Goal: Complete application form

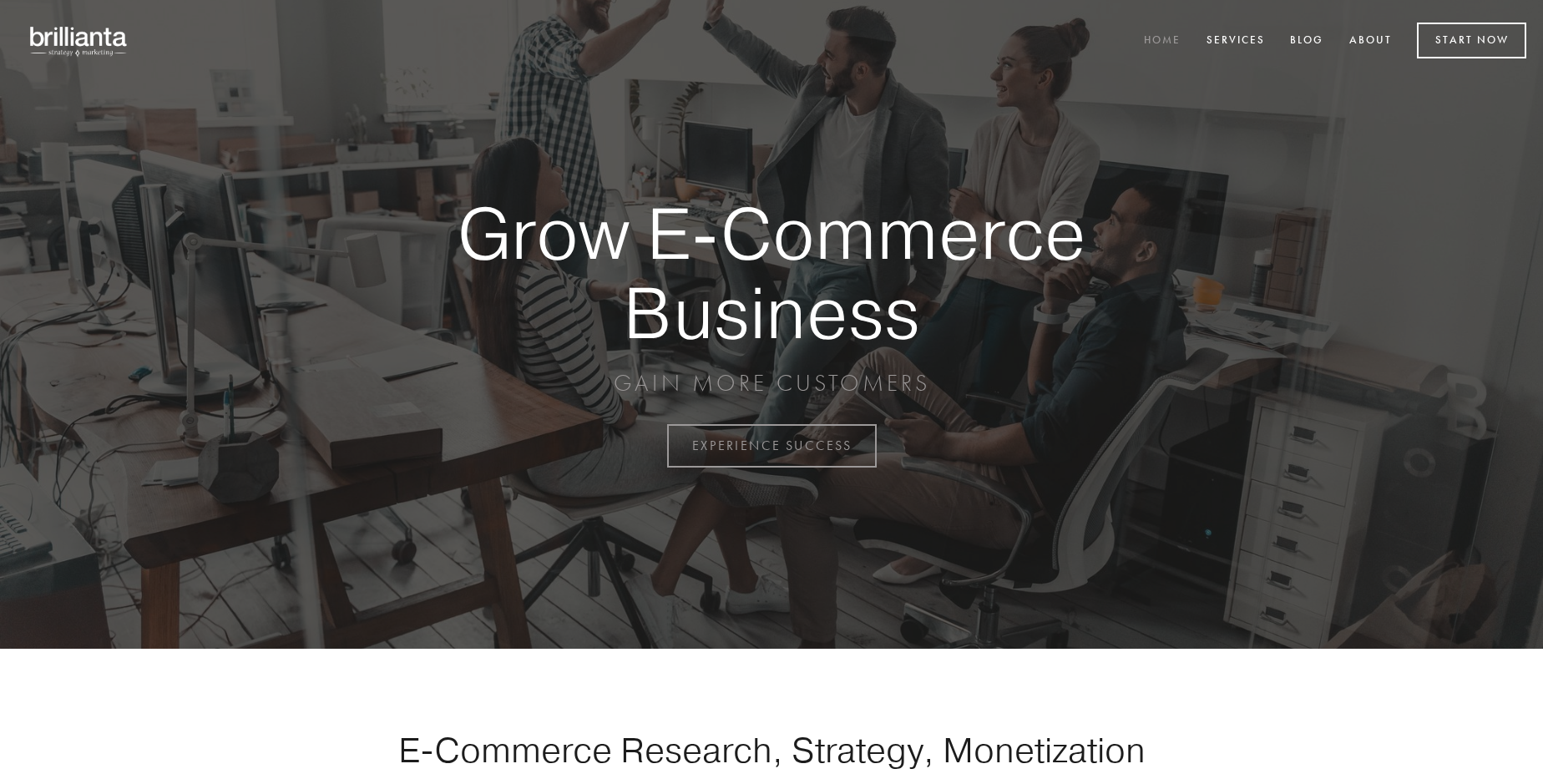
scroll to position [4374, 0]
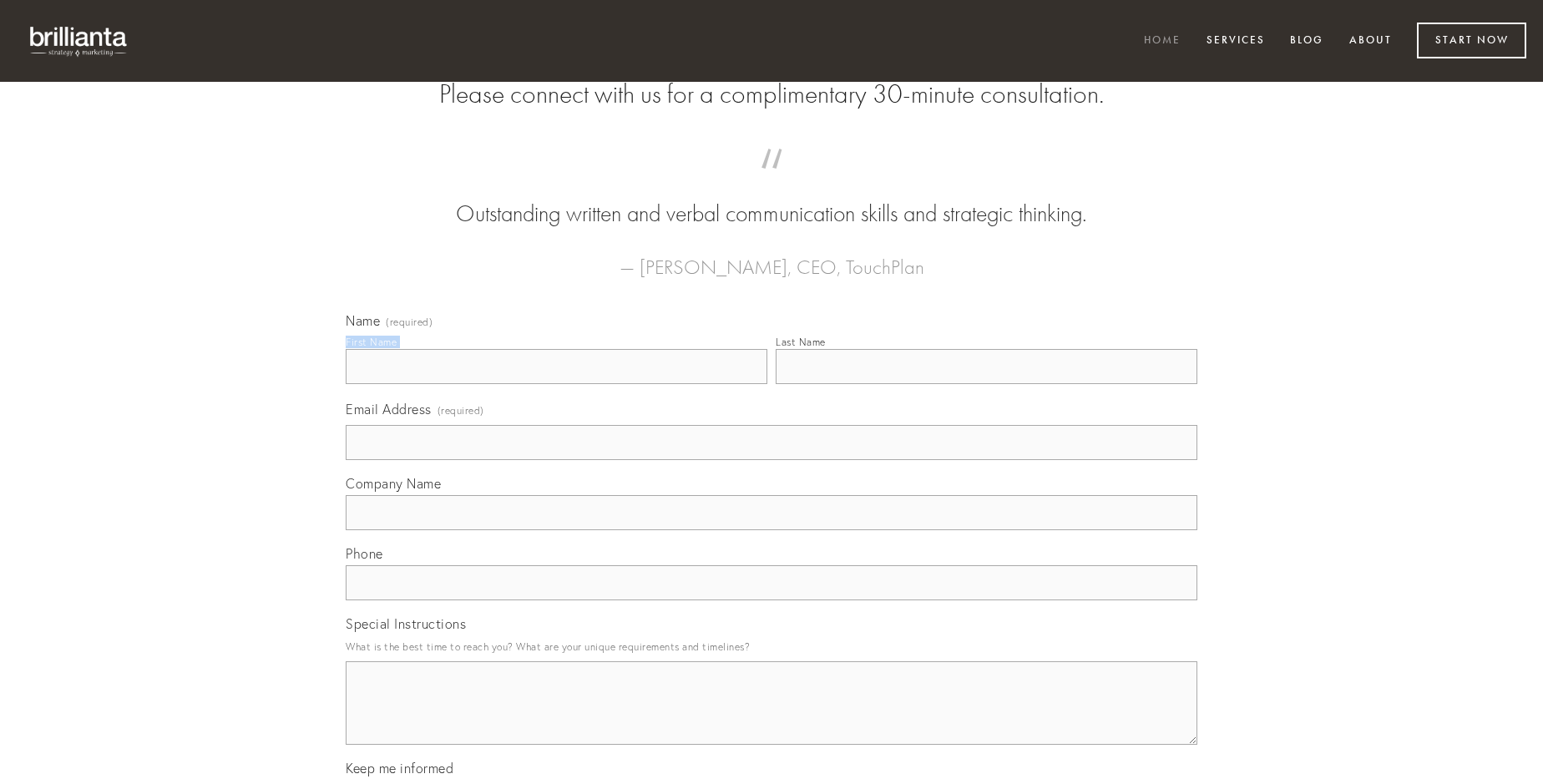
type input "[PERSON_NAME]"
click at [986, 384] on input "Last Name" at bounding box center [986, 367] width 421 height 35
type input "[PERSON_NAME]"
click at [772, 460] on input "Email Address (required)" at bounding box center [772, 442] width 852 height 35
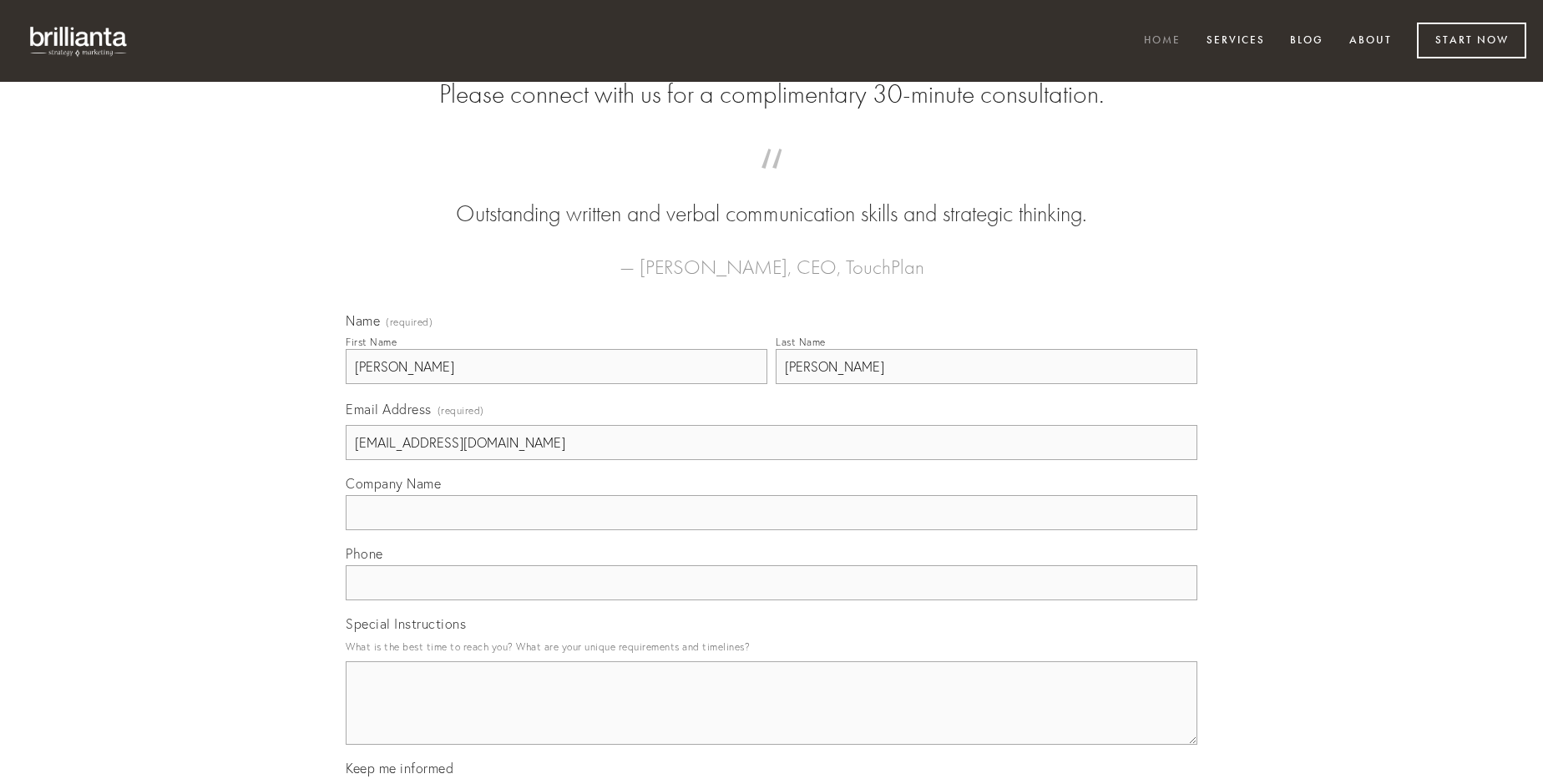
type input "[EMAIL_ADDRESS][DOMAIN_NAME]"
click at [772, 530] on input "Company Name" at bounding box center [772, 513] width 852 height 35
type input "desino"
click at [772, 600] on input "text" at bounding box center [772, 583] width 852 height 35
click at [772, 718] on textarea "Special Instructions" at bounding box center [772, 703] width 852 height 83
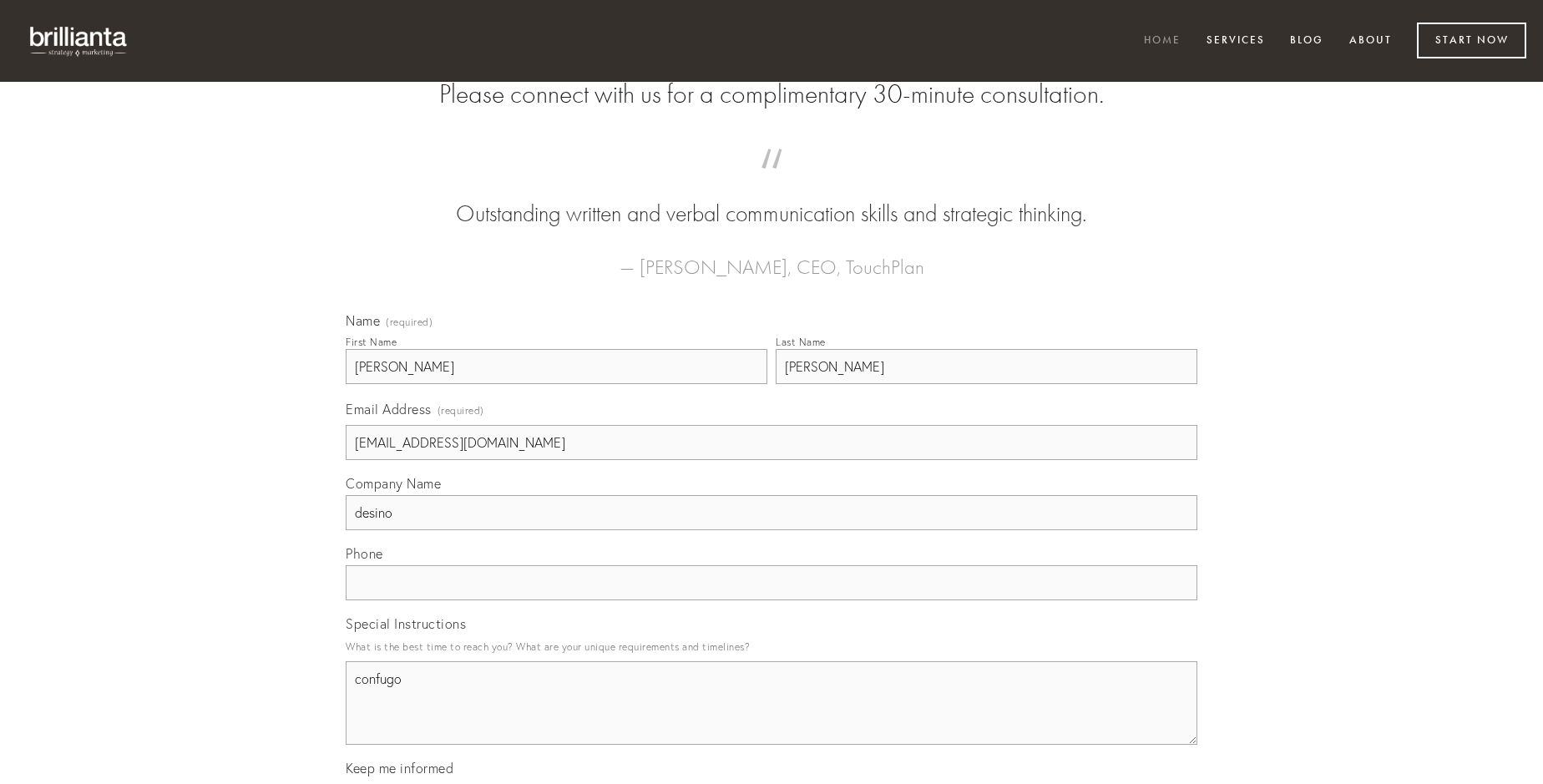
type textarea "confugo"
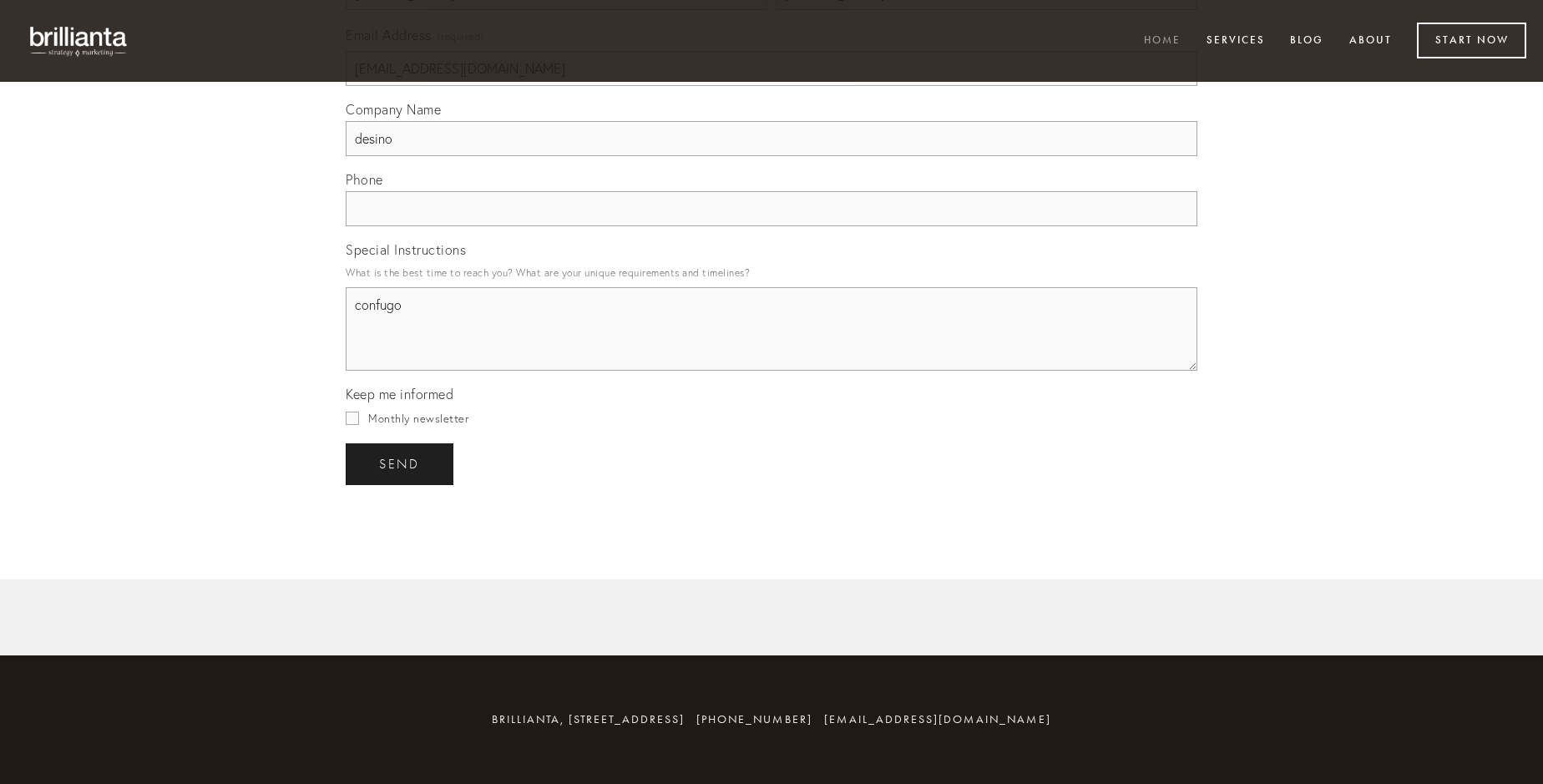
click at [401, 464] on span "send" at bounding box center [399, 464] width 41 height 15
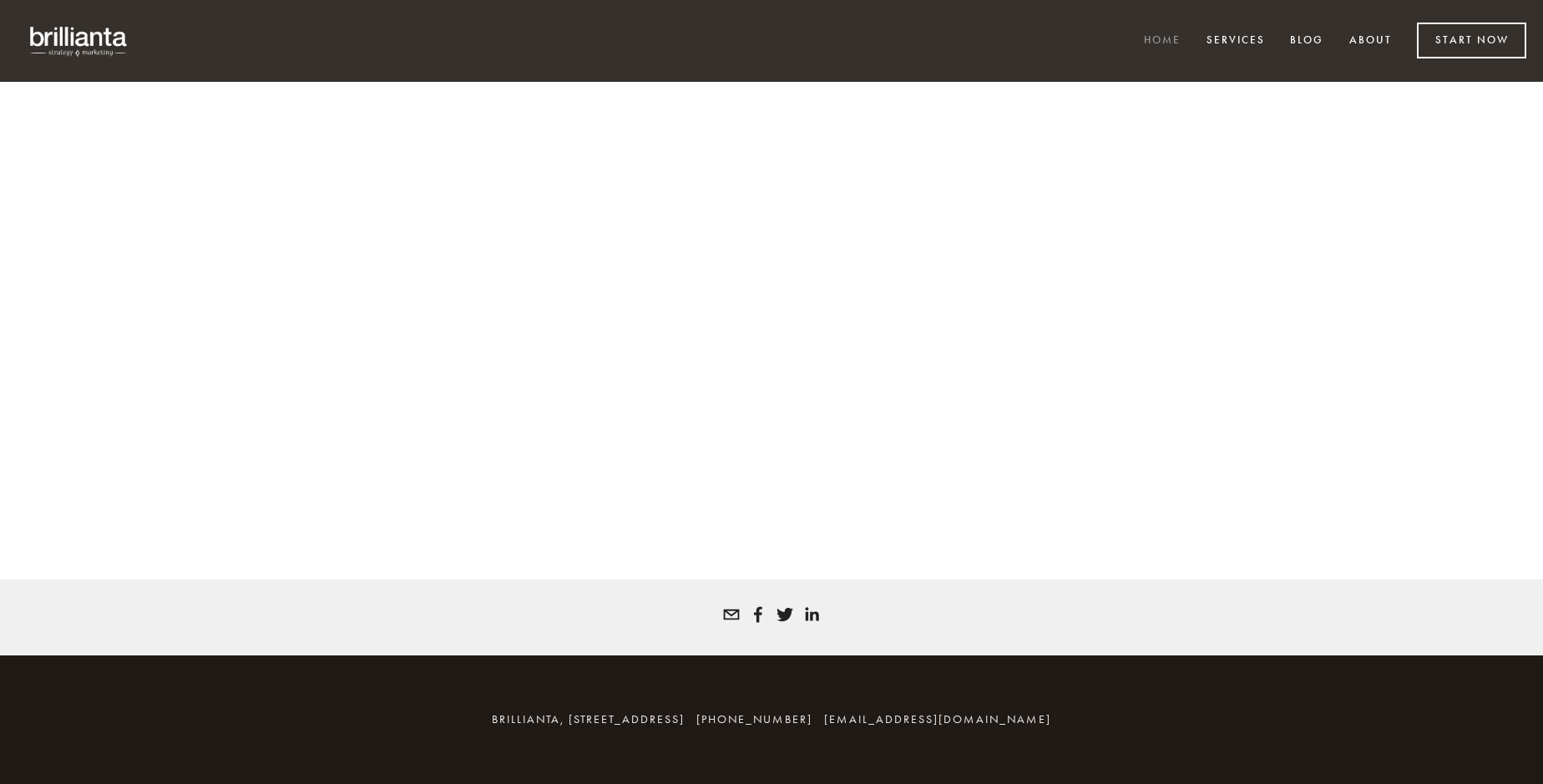
scroll to position [4352, 0]
